Goal: Use online tool/utility: Utilize a website feature to perform a specific function

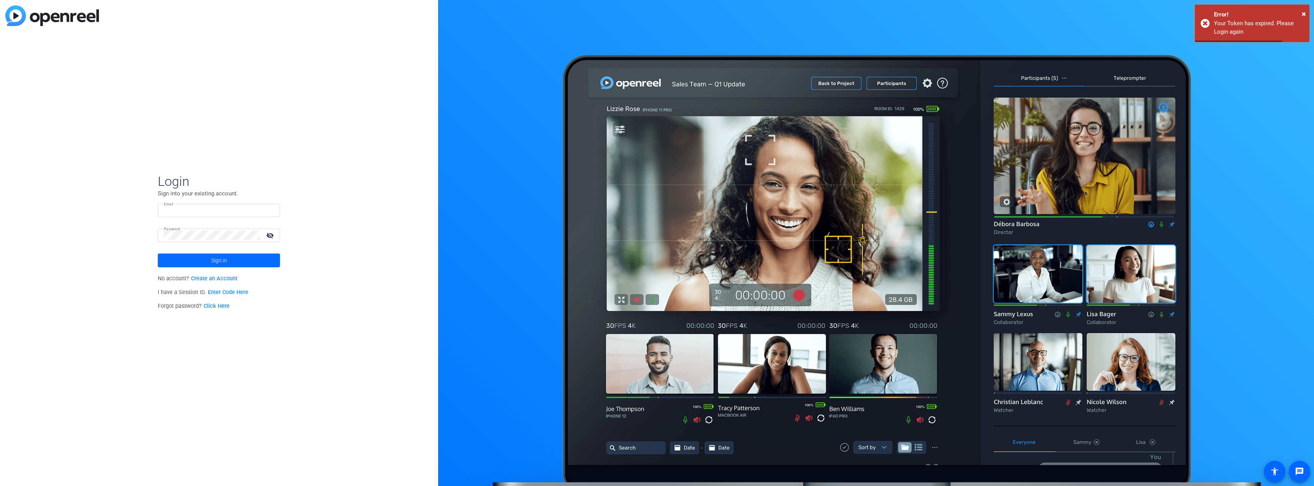
type input "[PERSON_NAME][EMAIL_ADDRESS][PERSON_NAME][DOMAIN_NAME]"
click at [248, 256] on span at bounding box center [219, 260] width 122 height 18
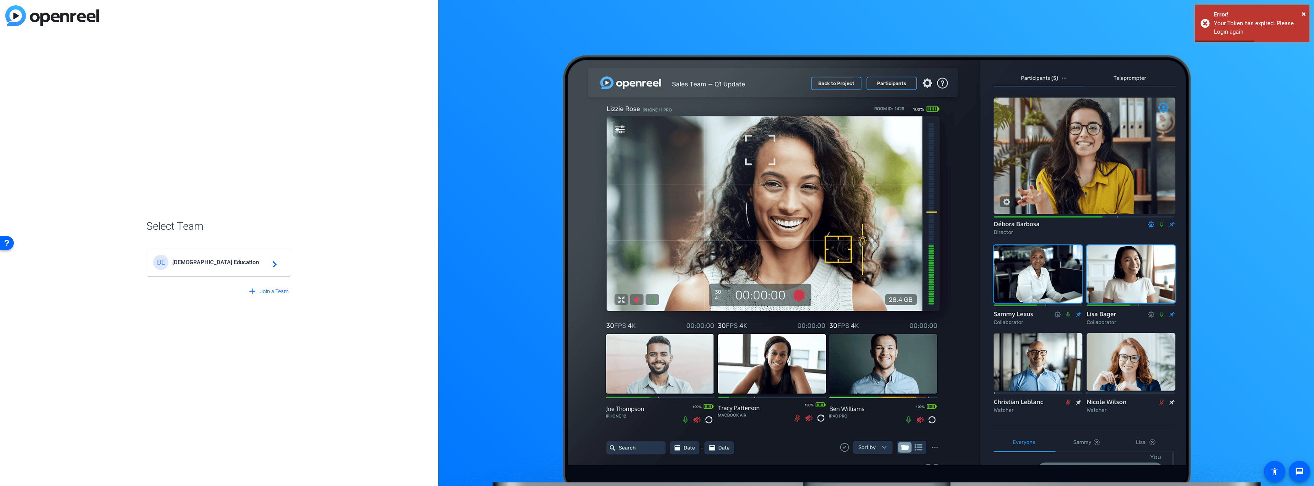
click at [250, 264] on span "[DEMOGRAPHIC_DATA] Education" at bounding box center [220, 262] width 96 height 7
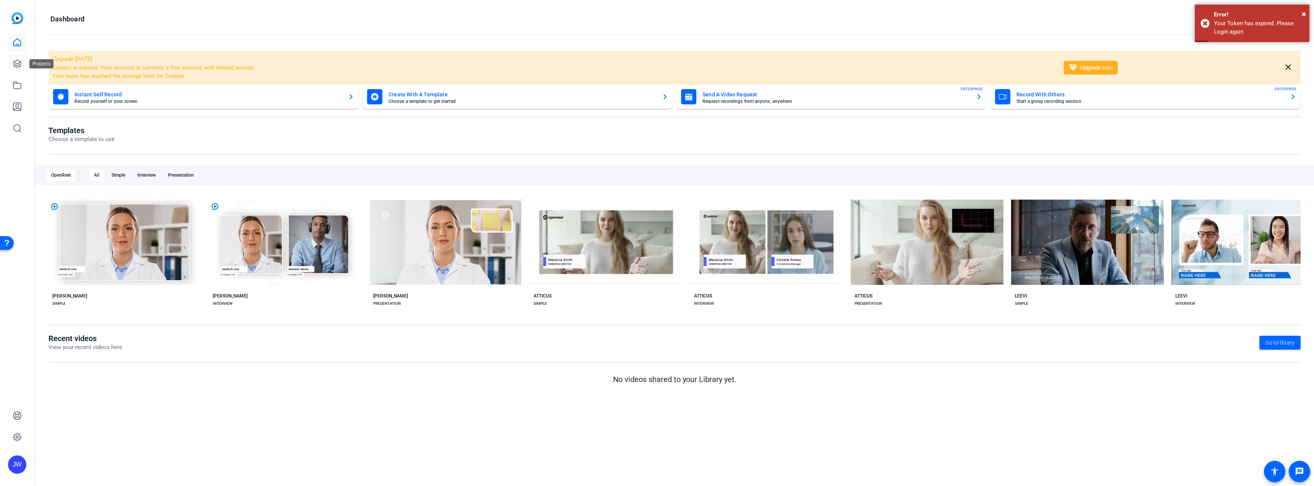
click at [12, 62] on link at bounding box center [17, 64] width 18 height 18
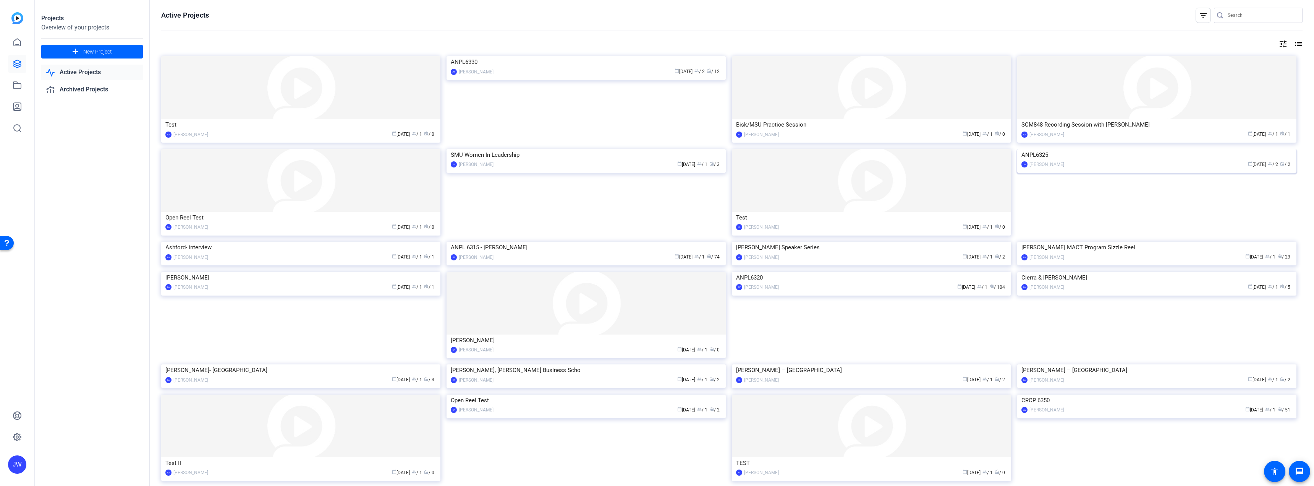
click at [1098, 149] on img at bounding box center [1156, 149] width 279 height 0
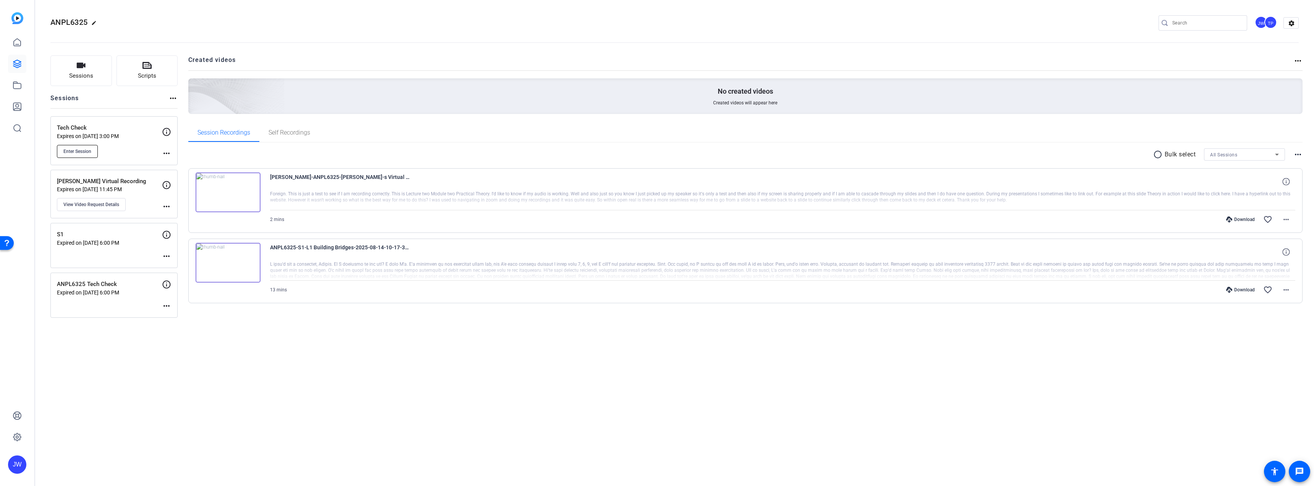
click at [87, 151] on span "Enter Session" at bounding box center [77, 151] width 28 height 6
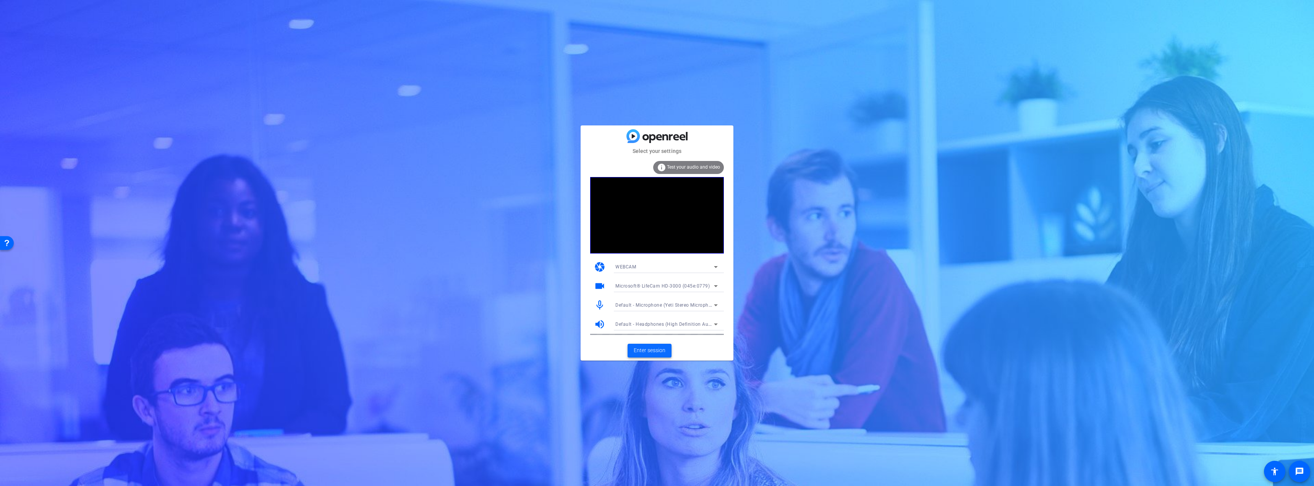
click at [658, 350] on span "Enter session" at bounding box center [650, 350] width 32 height 8
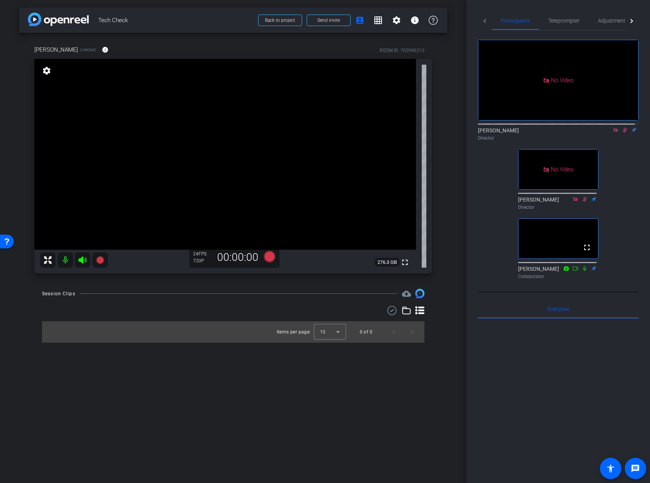
click at [614, 133] on icon at bounding box center [615, 129] width 6 height 5
click at [613, 133] on icon at bounding box center [615, 130] width 4 height 5
click at [612, 24] on span "Adjustments" at bounding box center [613, 20] width 30 height 18
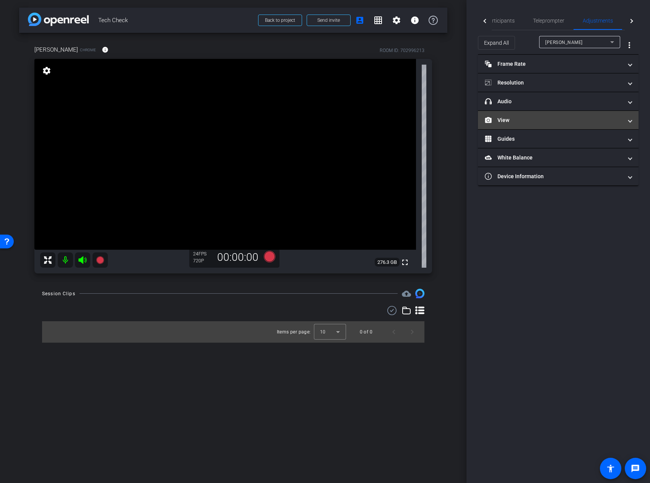
click at [572, 113] on mat-expansion-panel-header "View" at bounding box center [558, 120] width 160 height 18
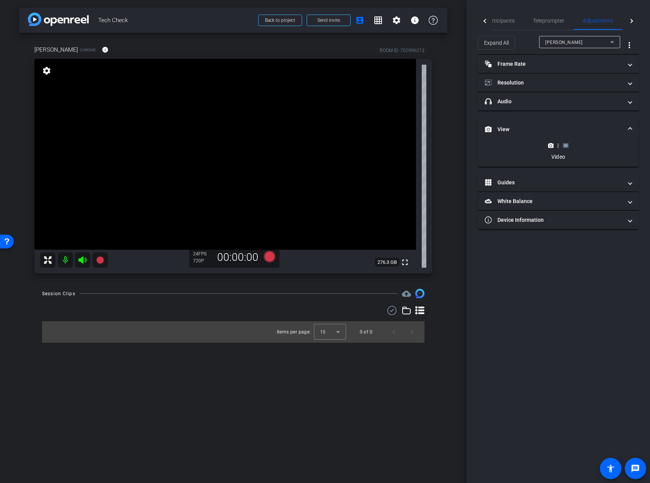
click at [566, 146] on rect at bounding box center [565, 145] width 4 height 3
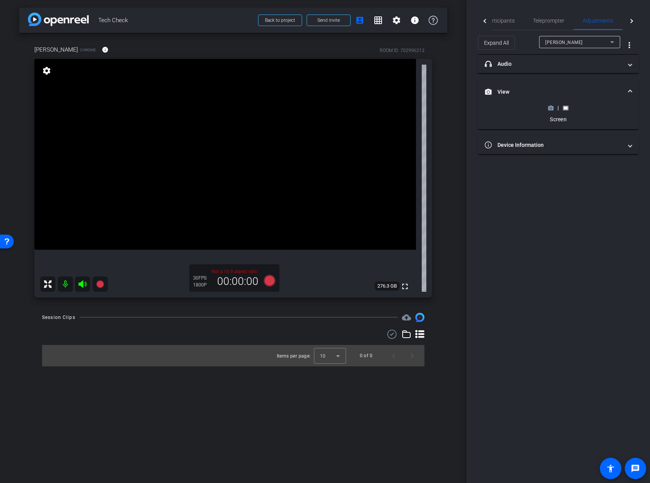
click at [50, 284] on icon at bounding box center [47, 283] width 9 height 9
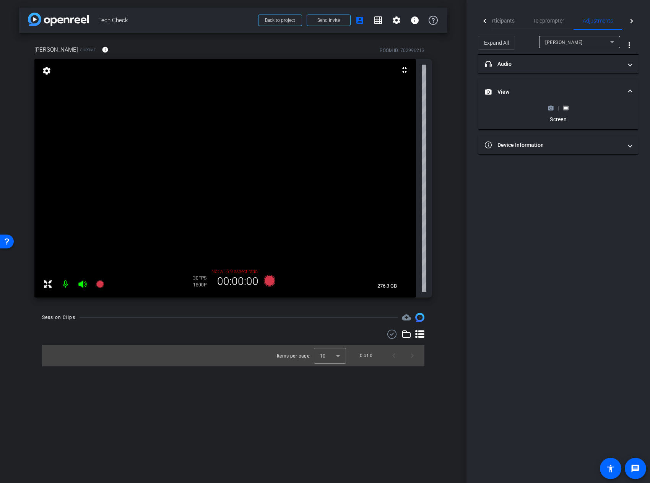
click at [45, 285] on icon at bounding box center [47, 283] width 9 height 9
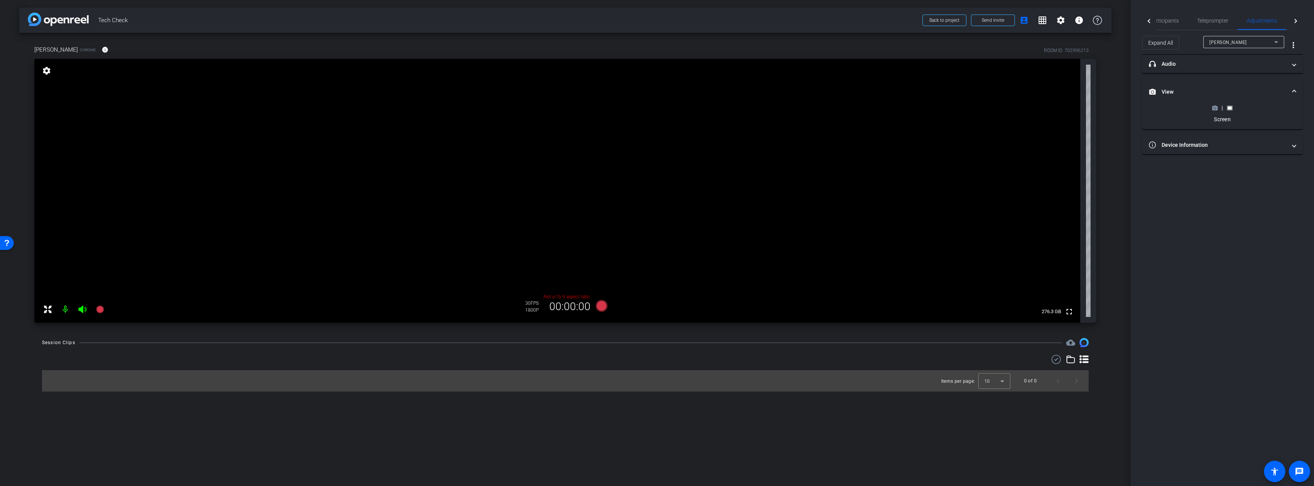
click at [50, 310] on icon at bounding box center [47, 309] width 9 height 9
click at [1065, 69] on mat-icon "fullscreen_exit" at bounding box center [1068, 69] width 9 height 9
click at [1219, 107] on div "|" at bounding box center [1222, 108] width 28 height 8
click at [1217, 109] on icon at bounding box center [1215, 108] width 5 height 4
click at [1164, 19] on span "Participants" at bounding box center [1164, 20] width 29 height 5
